Goal: Book appointment/travel/reservation

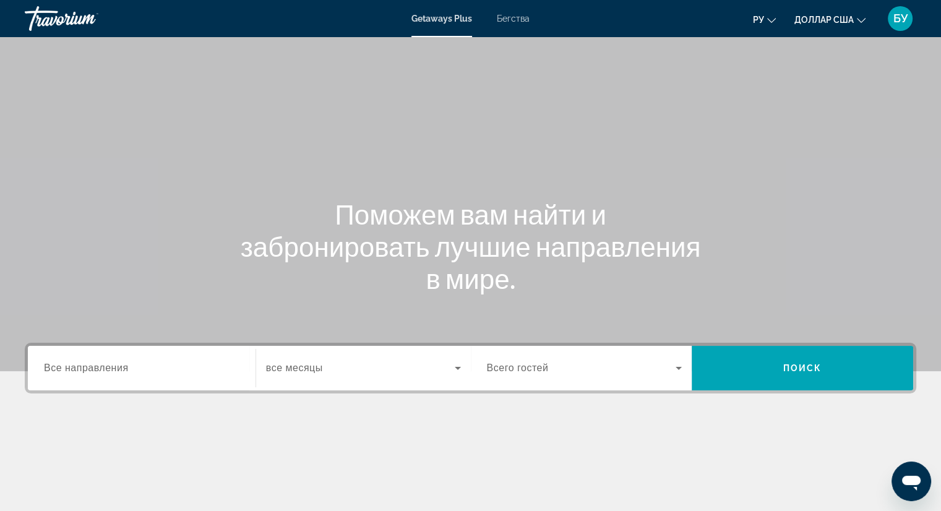
click at [160, 371] on input "Destination Все направления" at bounding box center [142, 368] width 196 height 15
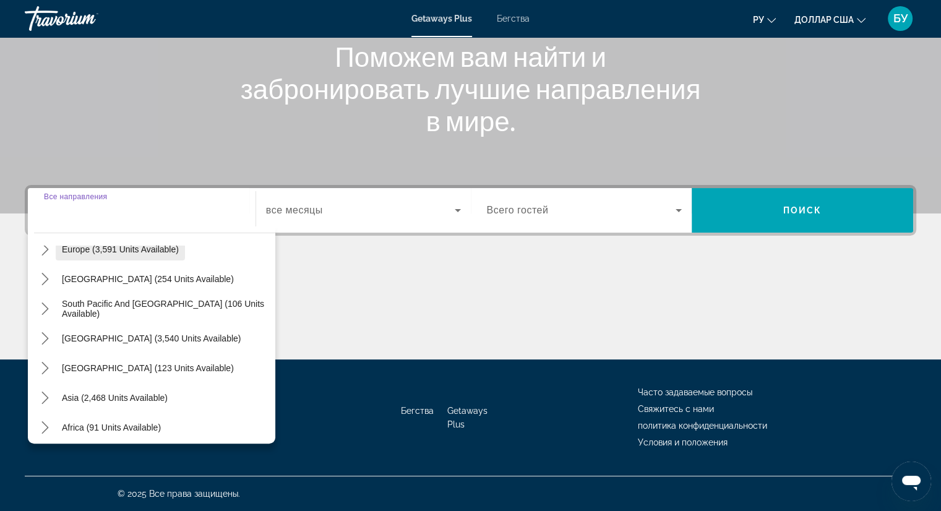
scroll to position [186, 0]
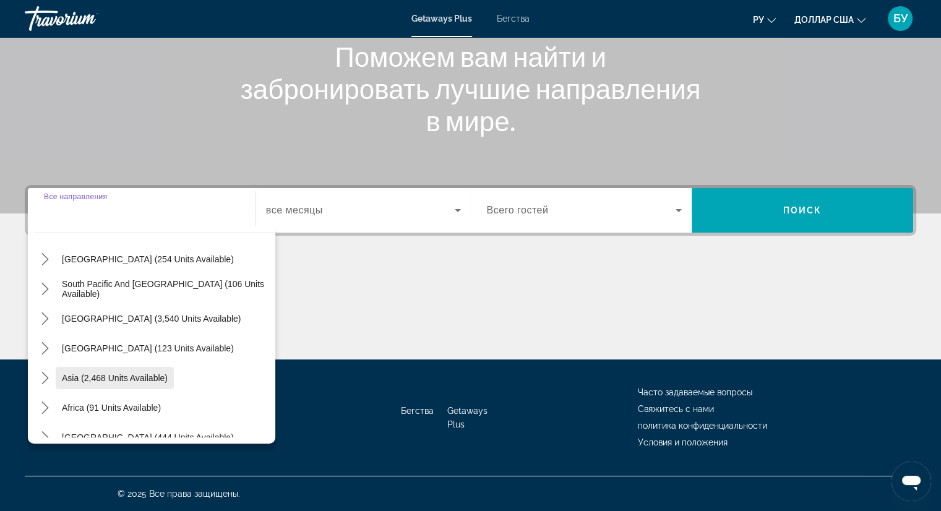
click at [125, 378] on span "Asia (2,468 units available)" at bounding box center [115, 378] width 106 height 10
type input "**********"
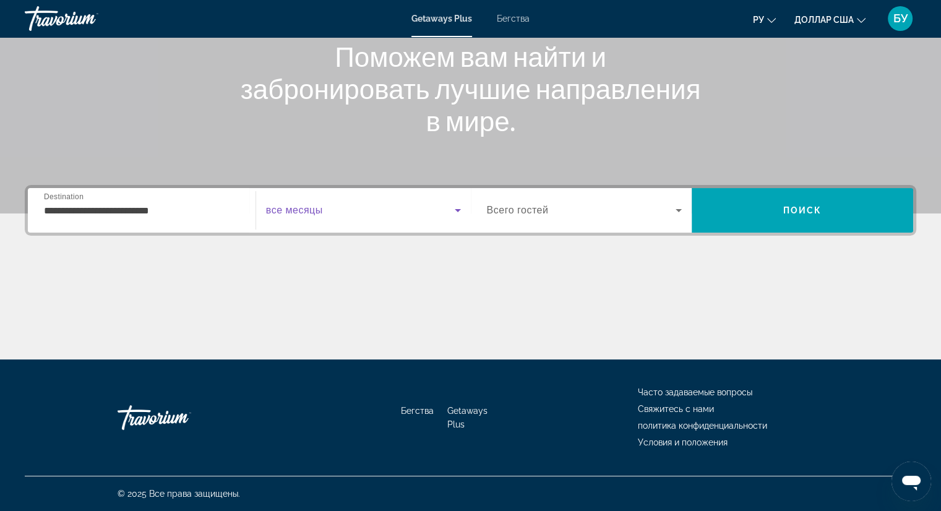
click at [396, 215] on span "Виджет поиска" at bounding box center [360, 210] width 189 height 15
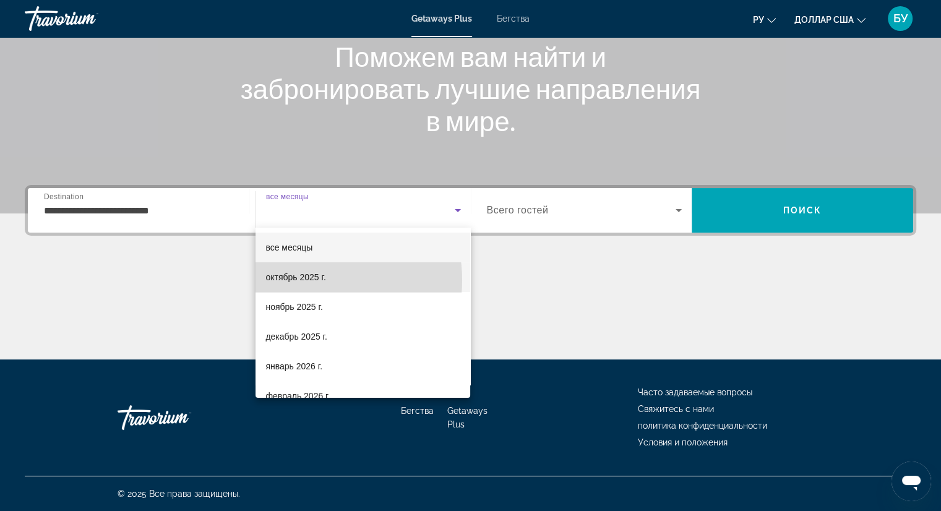
click at [307, 280] on font "октябрь 2025 г." at bounding box center [296, 277] width 60 height 10
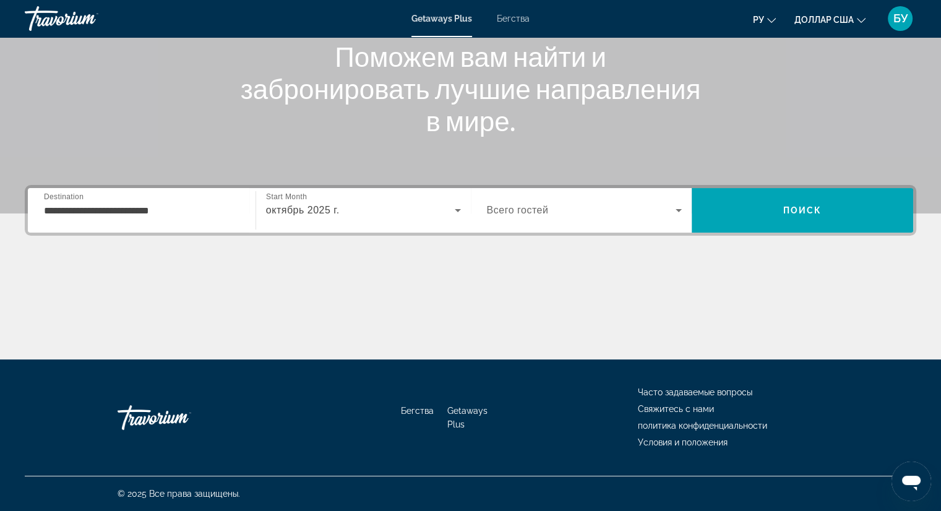
click at [542, 214] on span "Всего гостей" at bounding box center [518, 210] width 62 height 11
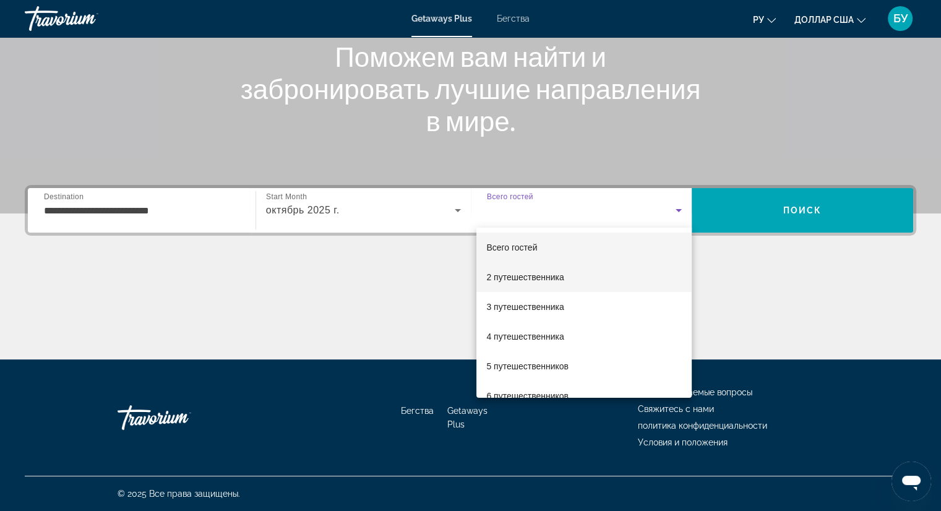
click at [513, 280] on font "2 путешественника" at bounding box center [525, 277] width 77 height 10
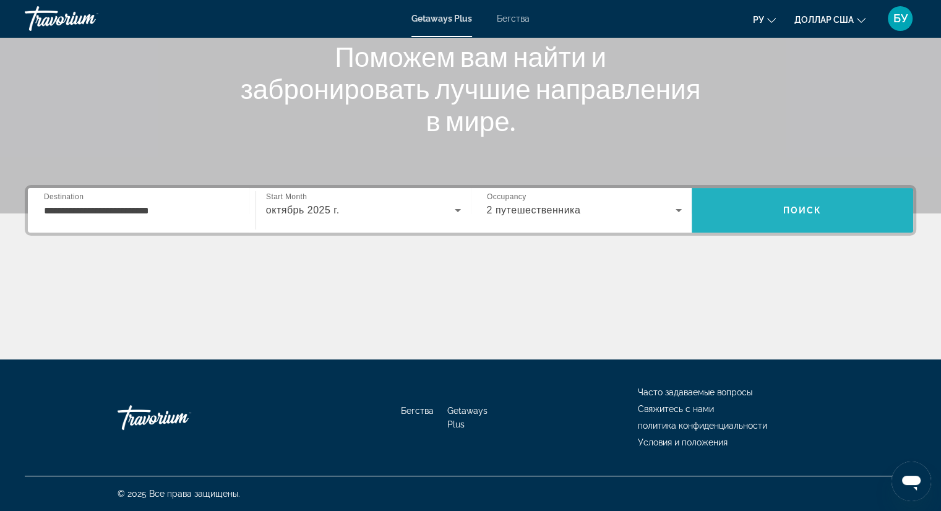
click at [771, 205] on span "Поиск" at bounding box center [803, 211] width 222 height 30
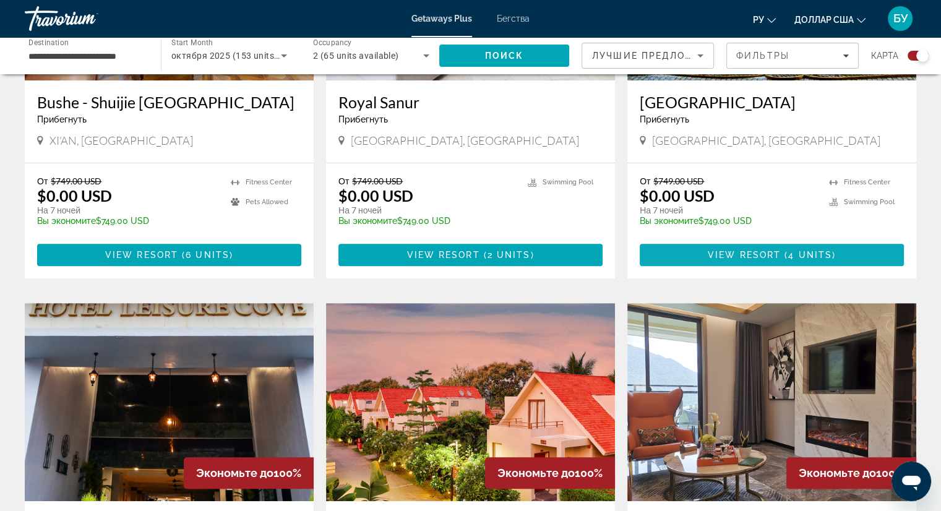
scroll to position [557, 0]
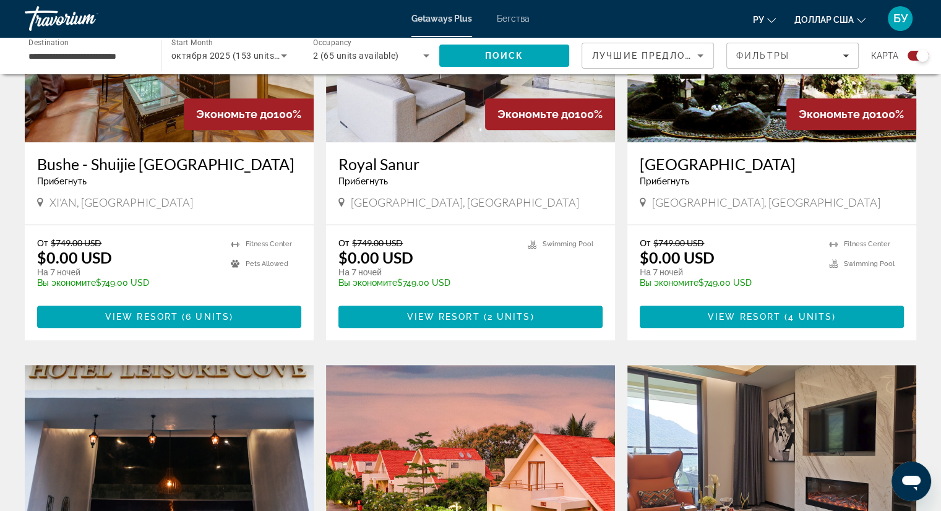
click at [698, 170] on h3 "[GEOGRAPHIC_DATA]" at bounding box center [772, 164] width 264 height 19
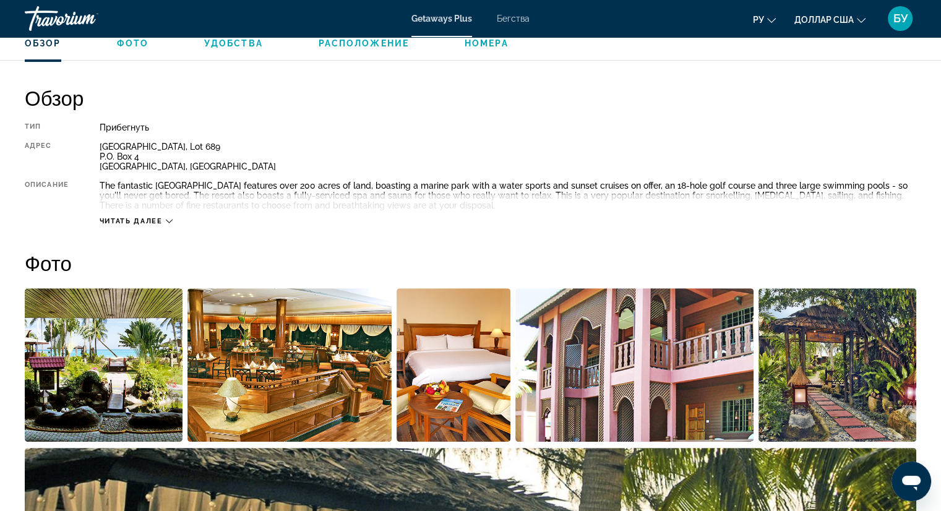
scroll to position [371, 0]
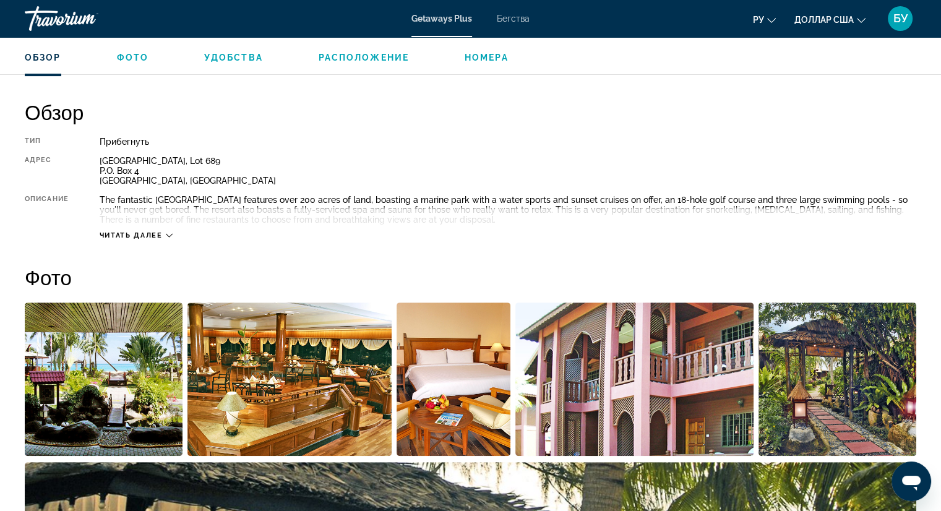
click at [168, 238] on icon "Основное содержание" at bounding box center [169, 235] width 7 height 7
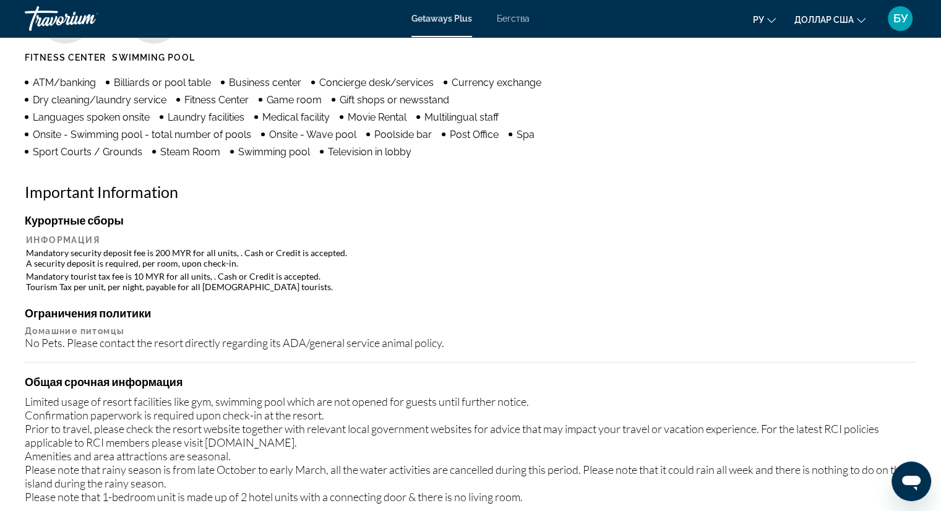
scroll to position [888, 0]
